Goal: Information Seeking & Learning: Learn about a topic

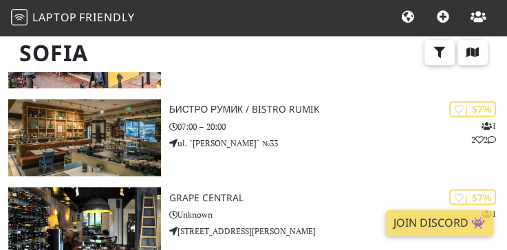
scroll to position [3588, 0]
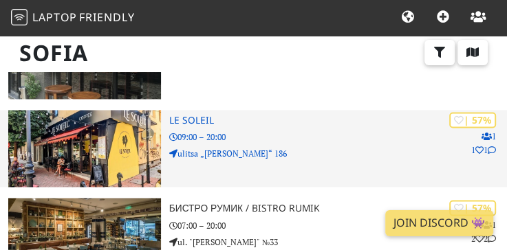
click at [180, 125] on h3 "Le Soleil" at bounding box center [338, 121] width 338 height 12
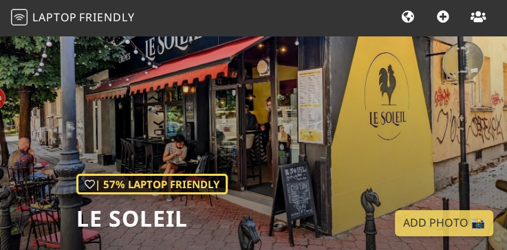
scroll to position [99, 0]
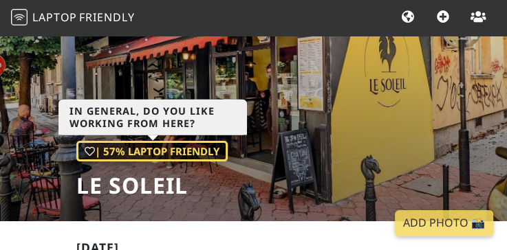
click at [124, 151] on div "| 57% Laptop Friendly" at bounding box center [151, 151] width 151 height 21
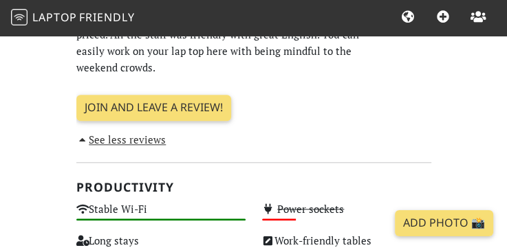
scroll to position [628, 0]
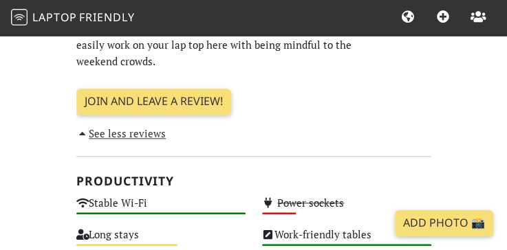
click at [133, 127] on link "See less reviews" at bounding box center [121, 134] width 90 height 14
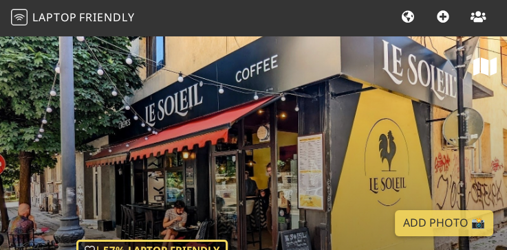
scroll to position [0, 0]
